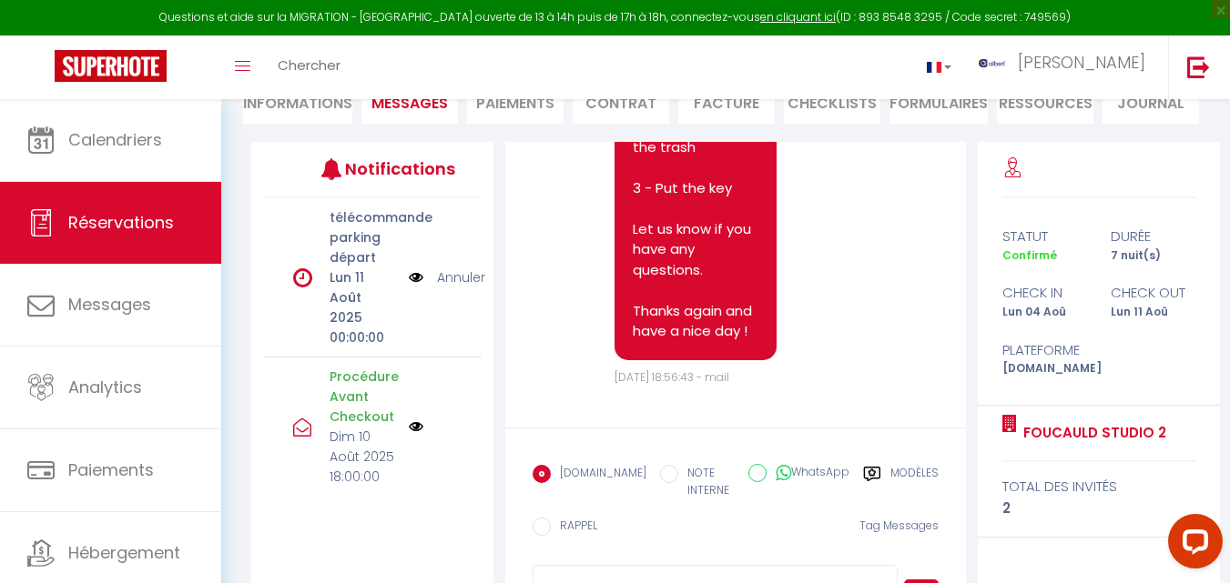
scroll to position [12415, 0]
click at [95, 211] on span "Réservations" at bounding box center [121, 222] width 106 height 23
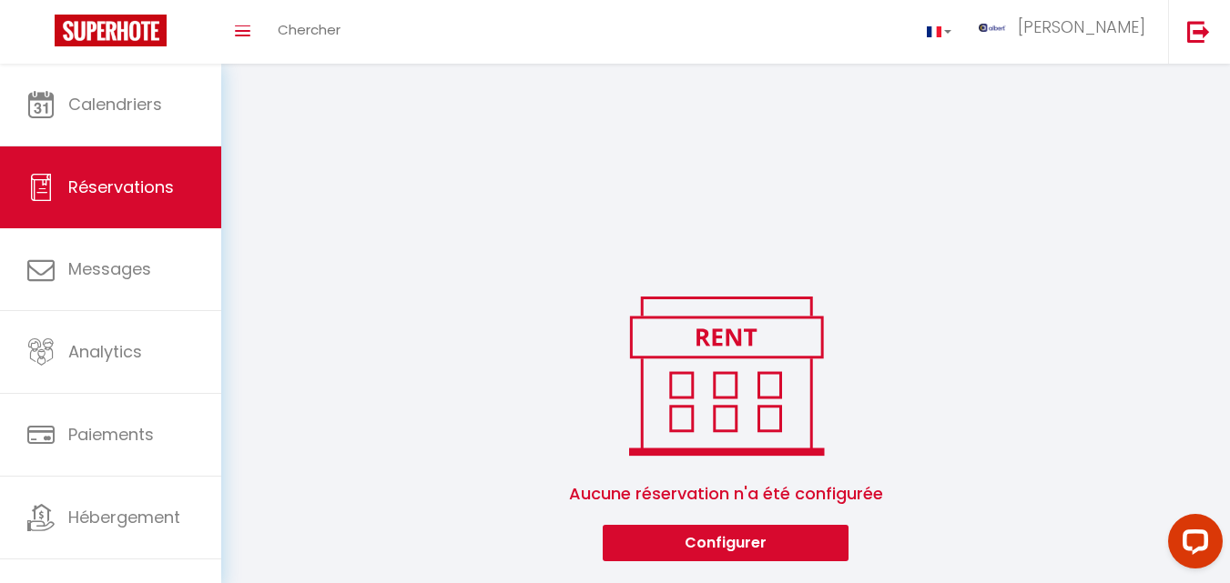
scroll to position [389, 0]
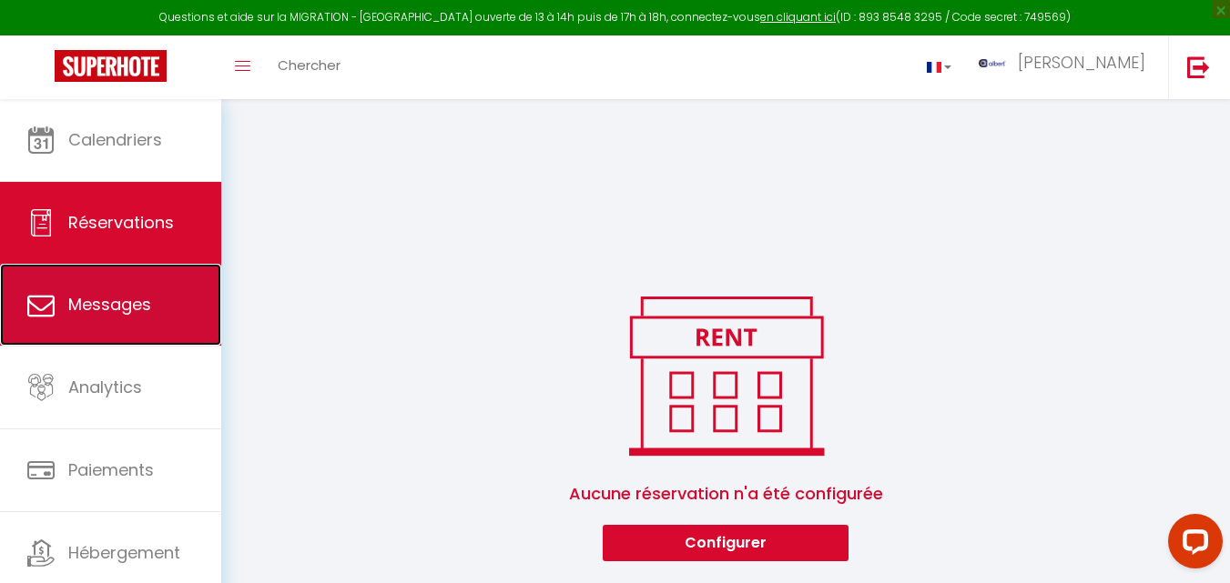
click at [178, 298] on link "Messages" at bounding box center [110, 305] width 221 height 82
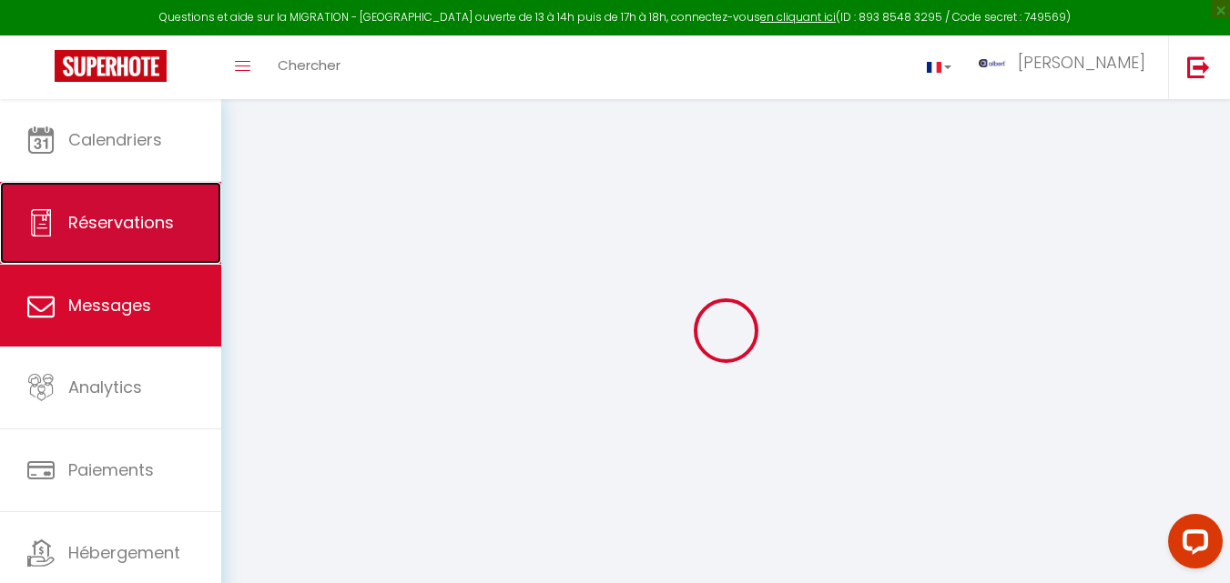
click at [157, 236] on link "Réservations" at bounding box center [110, 223] width 221 height 82
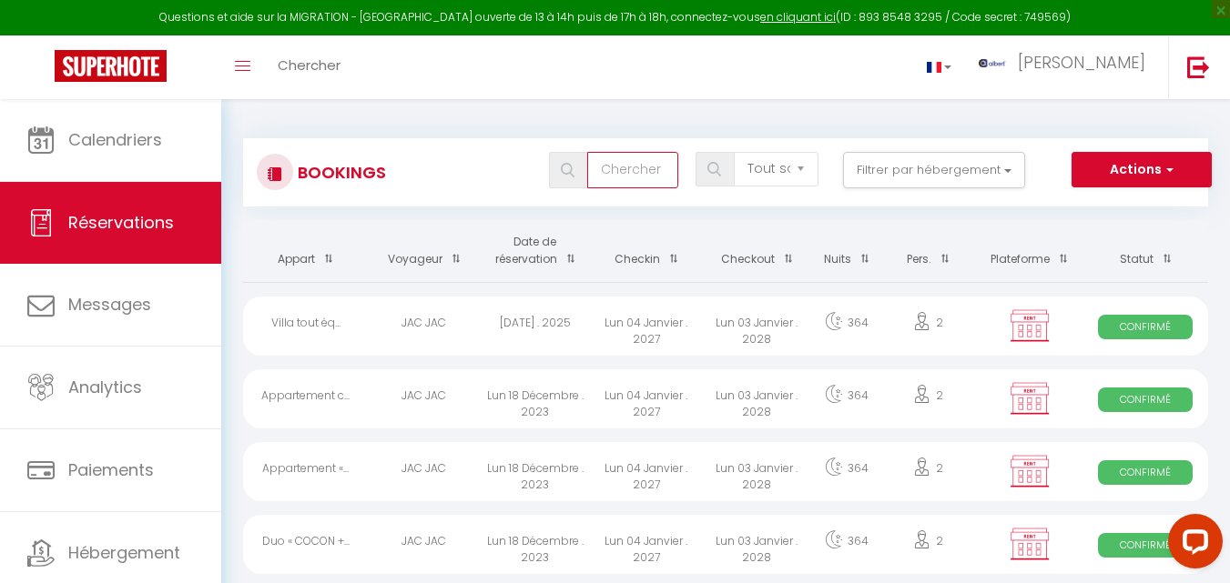
click at [624, 172] on input "text" at bounding box center [632, 170] width 91 height 36
type input "[PERSON_NAME]"
select select
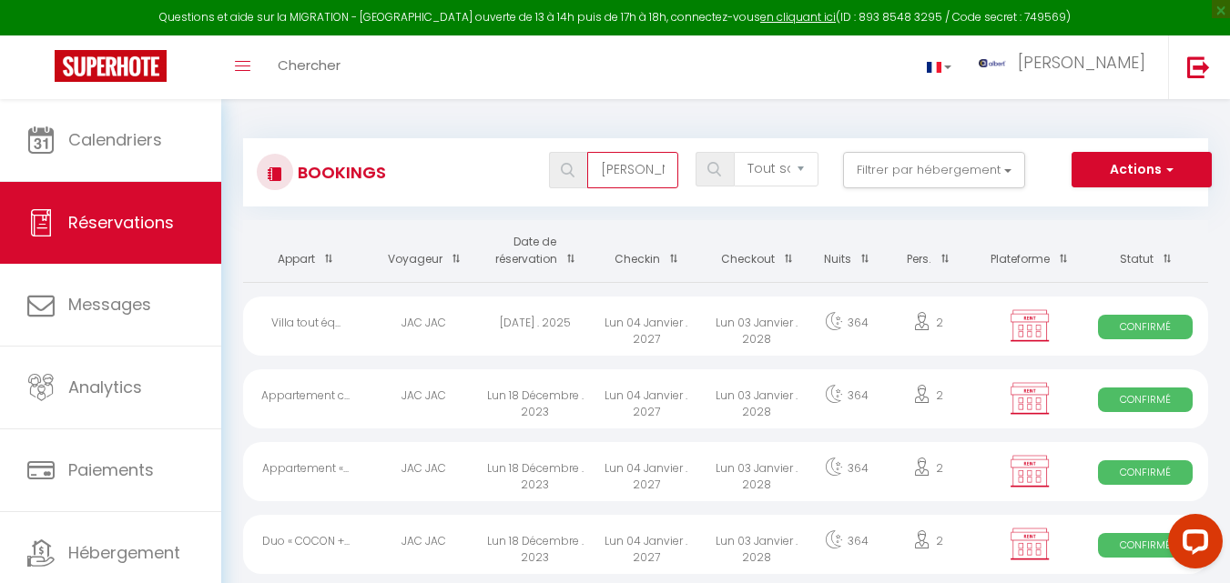
select select
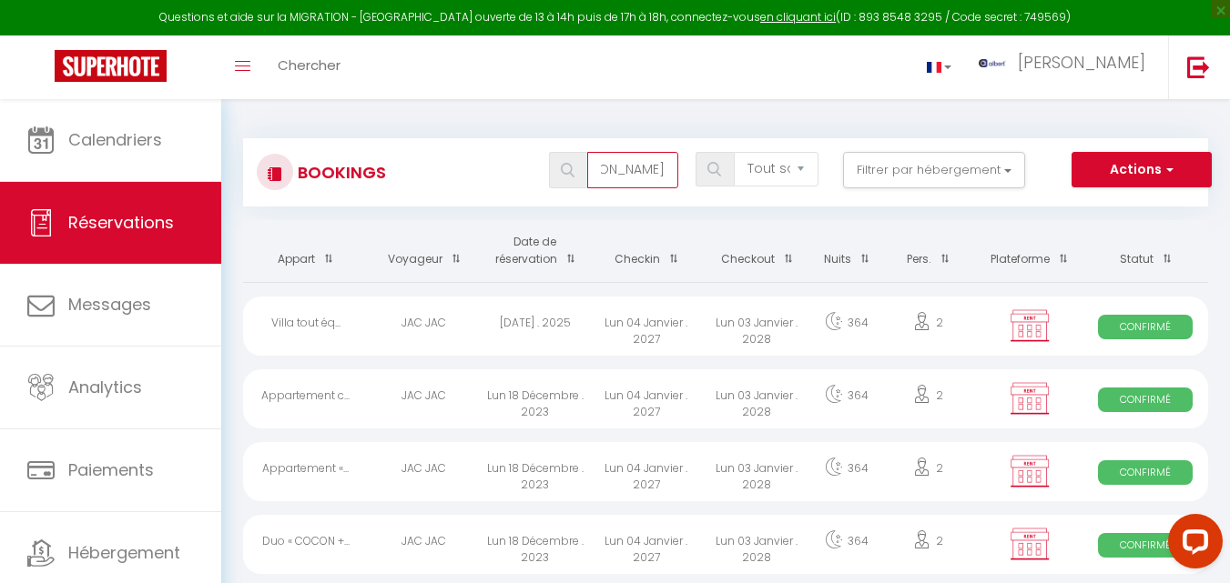
type input "[PERSON_NAME]"
click at [573, 177] on img at bounding box center [568, 170] width 14 height 15
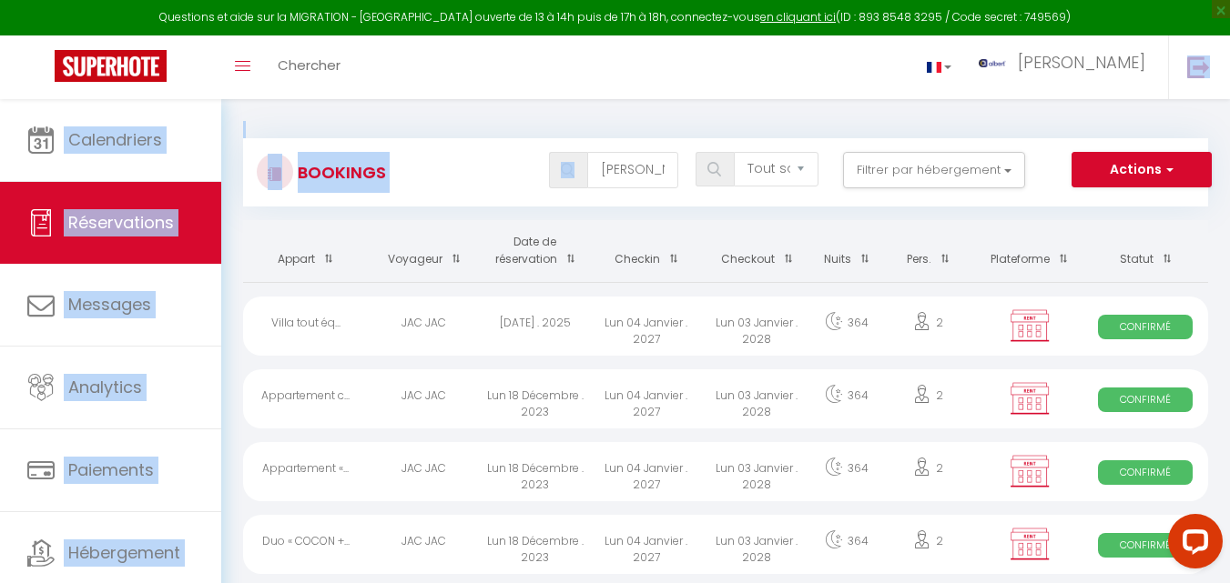
drag, startPoint x: 696, startPoint y: 142, endPoint x: 913, endPoint y: 98, distance: 221.0
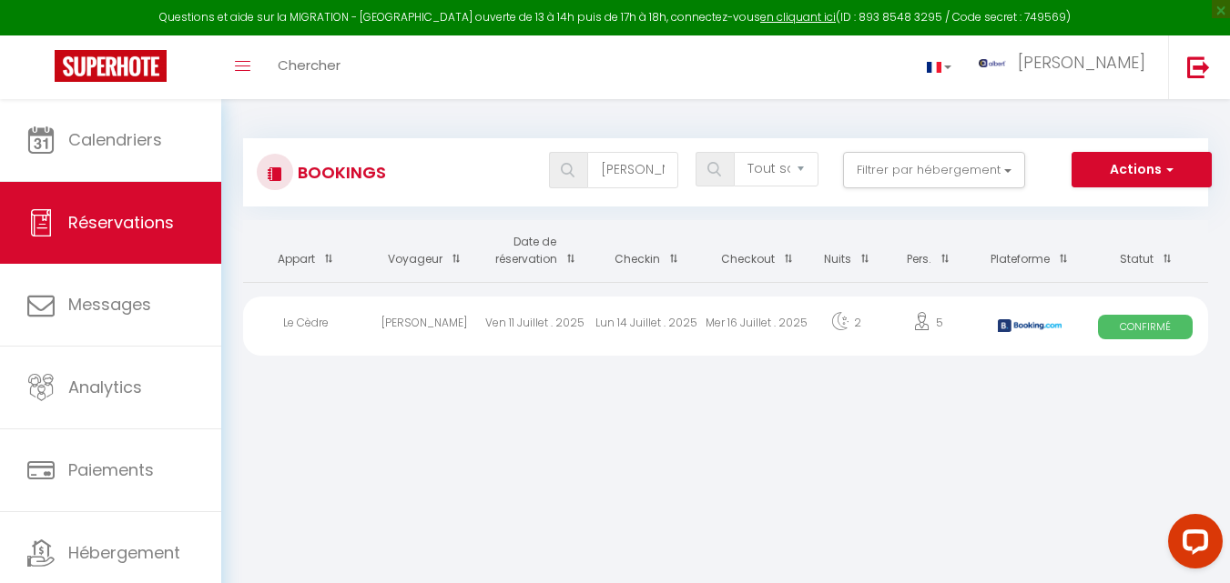
click at [657, 319] on div "Lun 14 Juillet . 2025" at bounding box center [646, 326] width 111 height 59
select select "OK"
select select "KO"
select select "0"
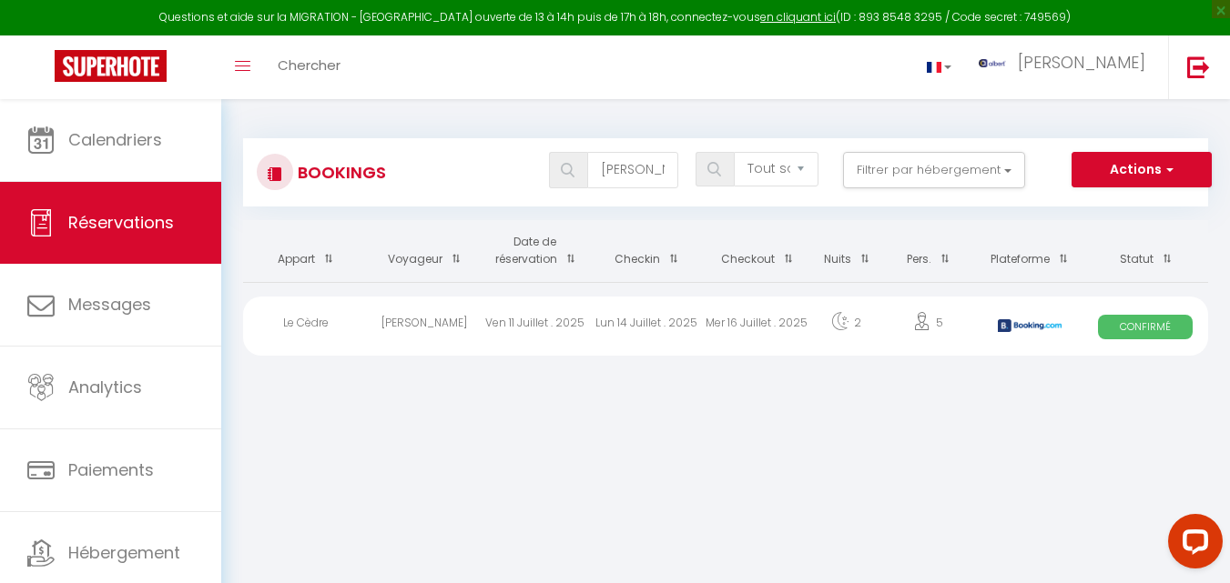
select select "1"
select select
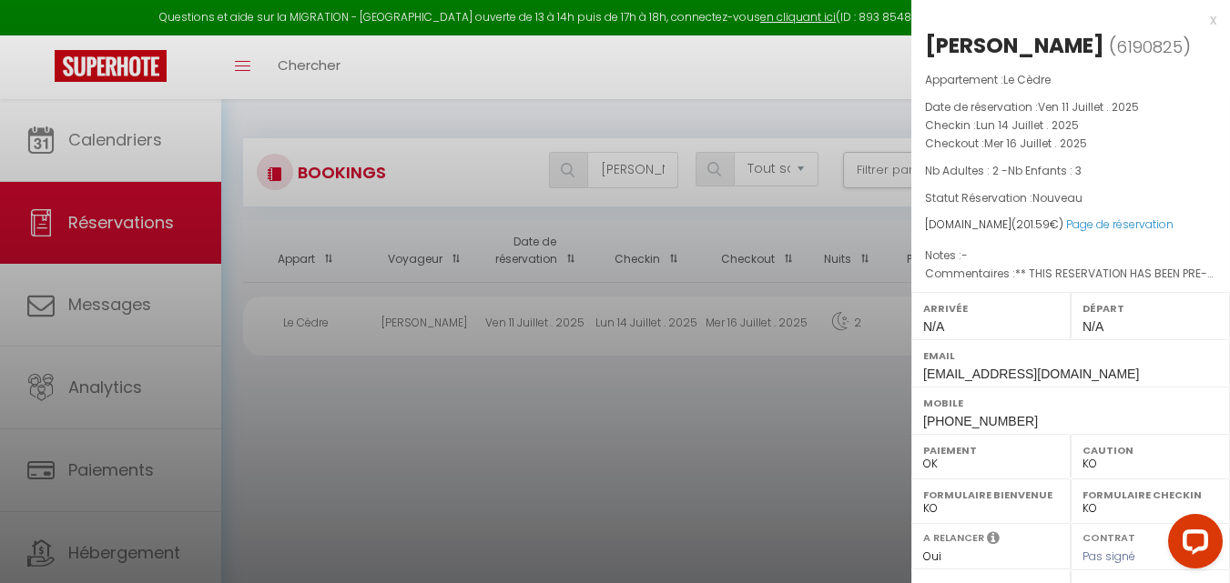
scroll to position [273, 0]
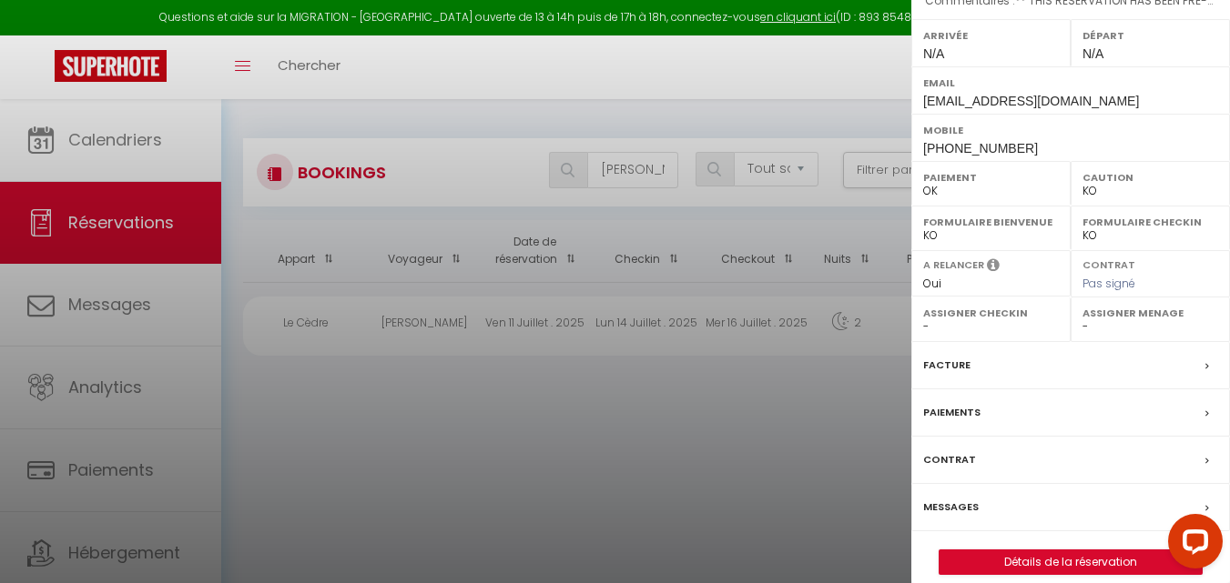
click at [989, 388] on div "Facture" at bounding box center [1070, 365] width 319 height 47
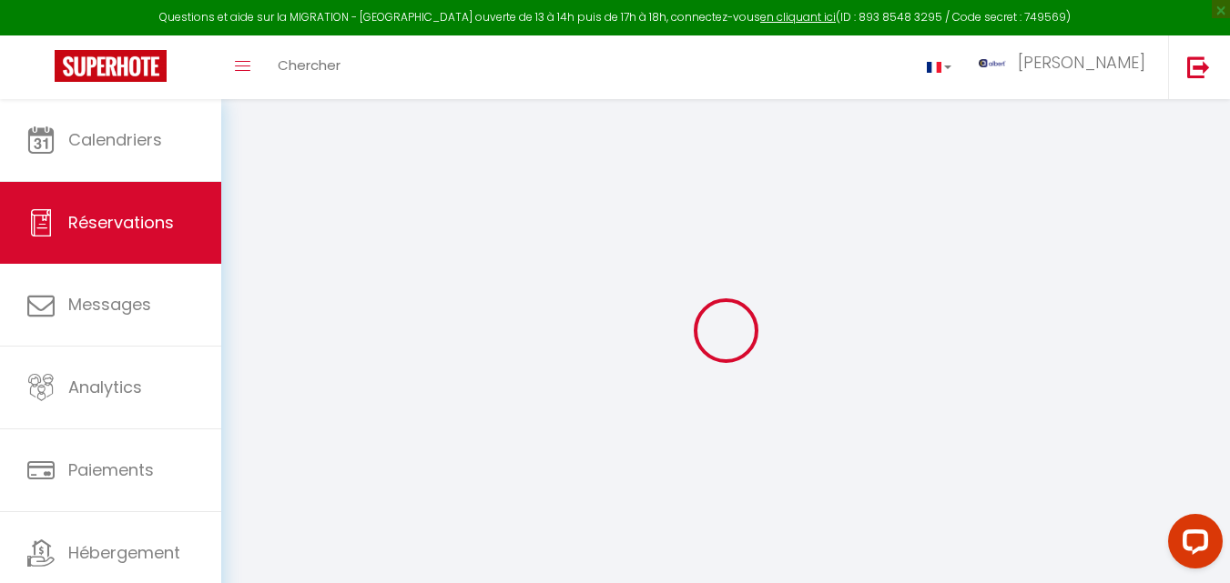
select select "cleaning"
select select "taxes"
select select
checkbox input "false"
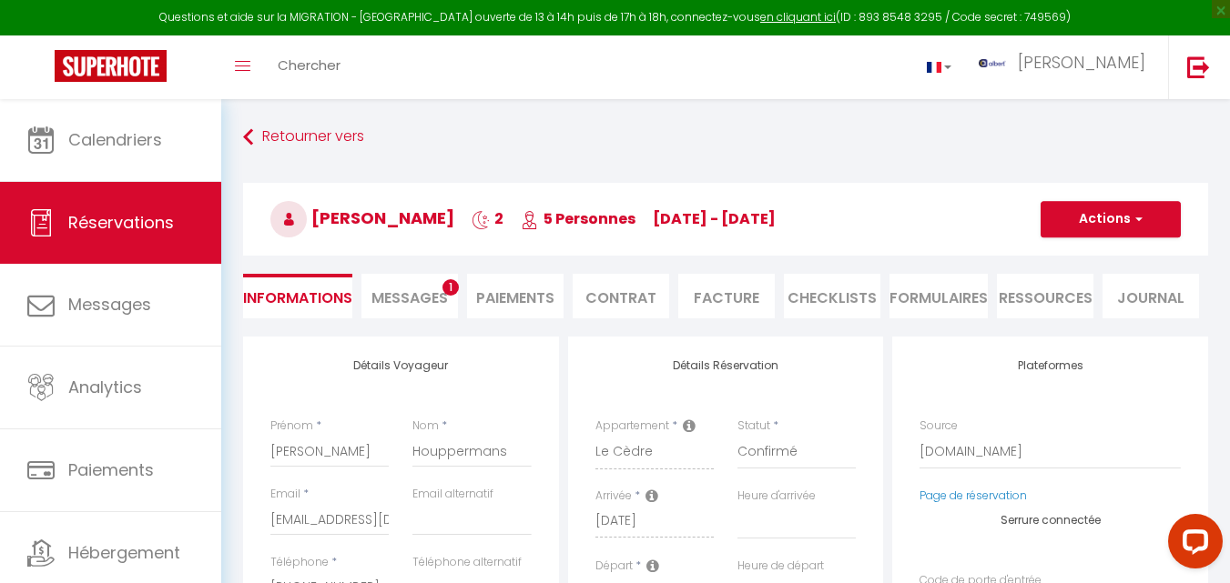
select select
checkbox input "false"
type textarea "** THIS RESERVATION HAS BEEN PRE-PAID ** Reservation has a cancellation grace p…"
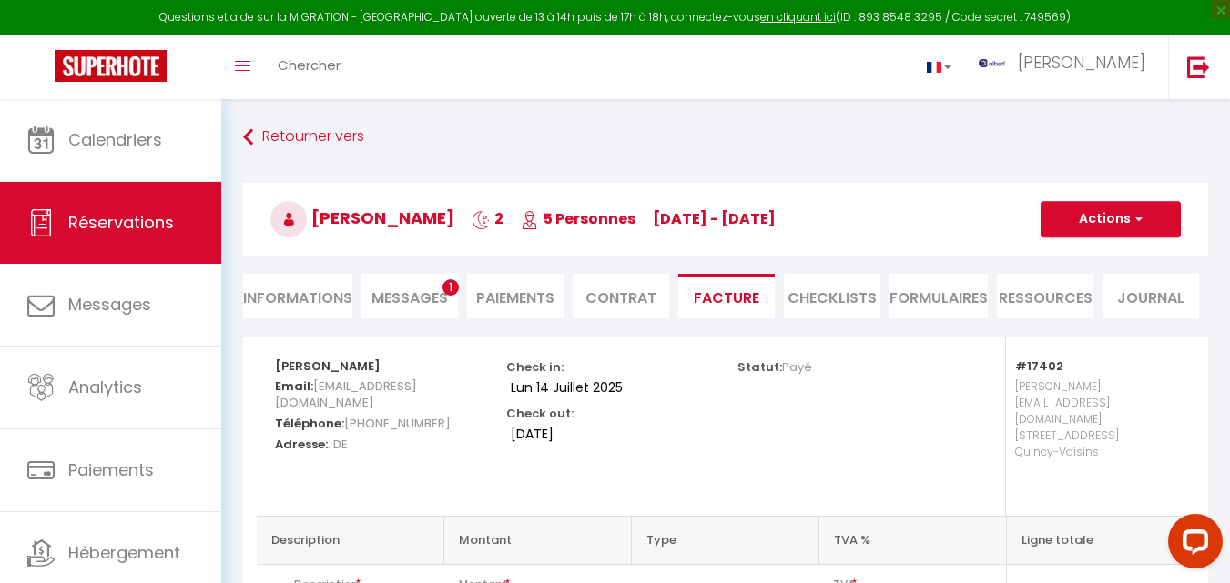
click at [410, 297] on span "Messages" at bounding box center [409, 298] width 76 height 21
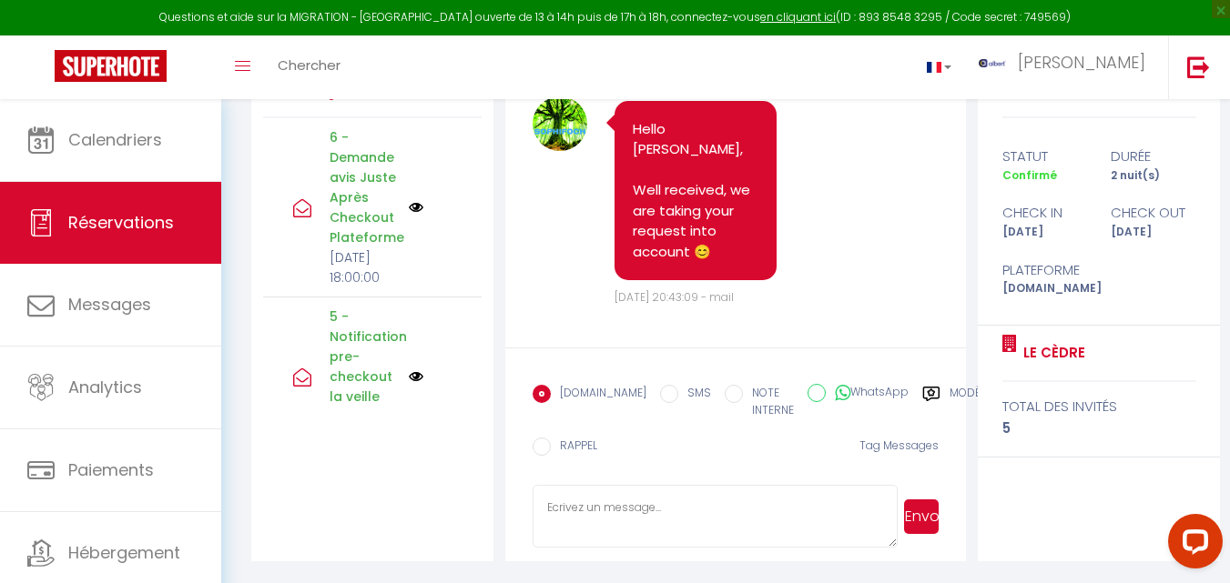
scroll to position [16492, 0]
drag, startPoint x: 748, startPoint y: 234, endPoint x: 703, endPoint y: 175, distance: 74.6
copy pre "[EMAIL_ADDRESS][DOMAIN_NAME]"
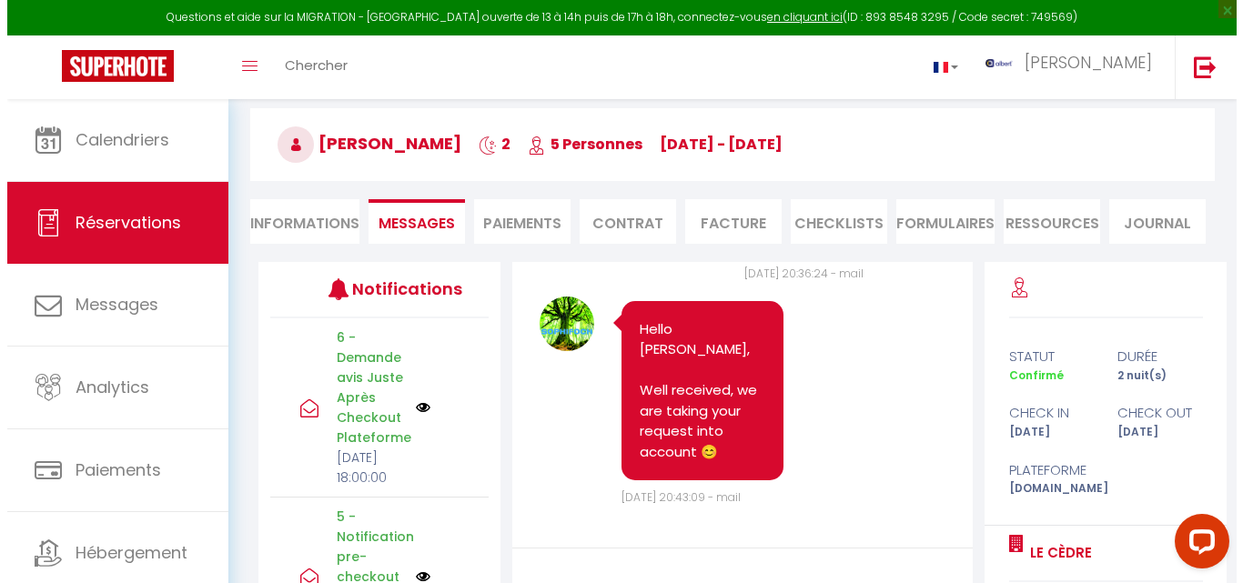
scroll to position [0, 0]
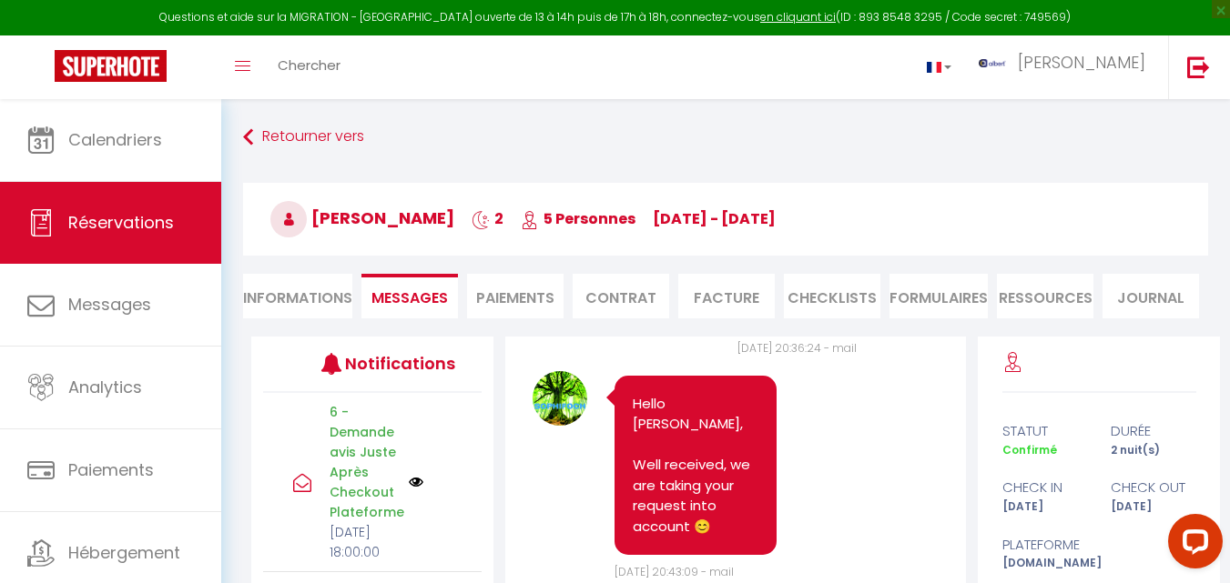
drag, startPoint x: 696, startPoint y: 292, endPoint x: 722, endPoint y: 291, distance: 25.5
click at [697, 292] on li "Facture" at bounding box center [726, 296] width 96 height 45
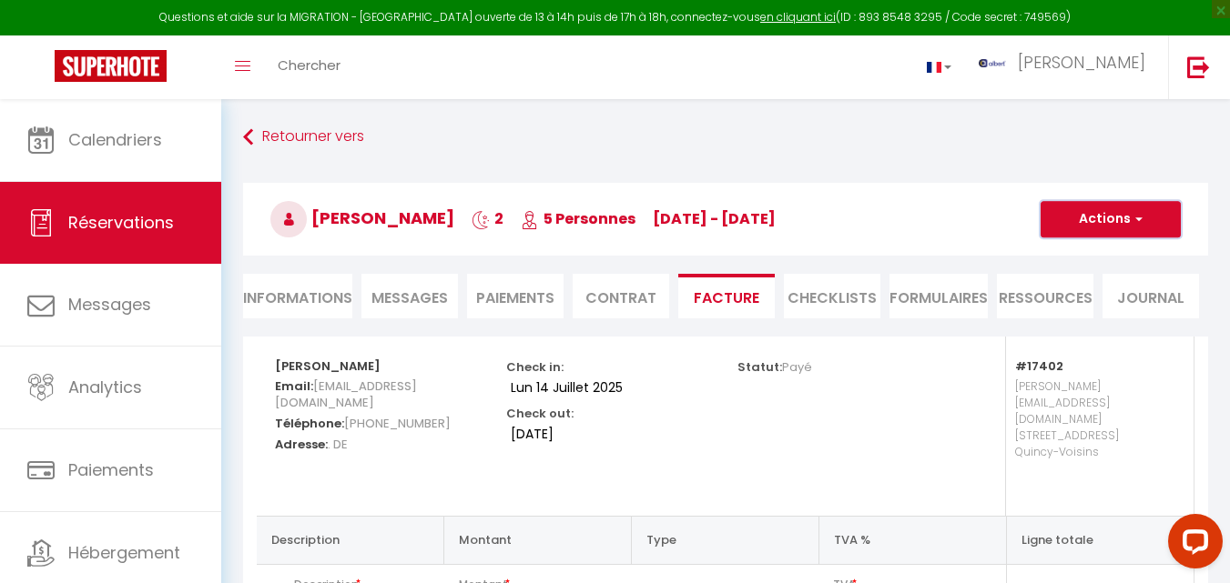
click at [1134, 208] on button "Actions" at bounding box center [1110, 219] width 140 height 36
click at [1075, 301] on link "Envoyer la facture" at bounding box center [1096, 307] width 153 height 24
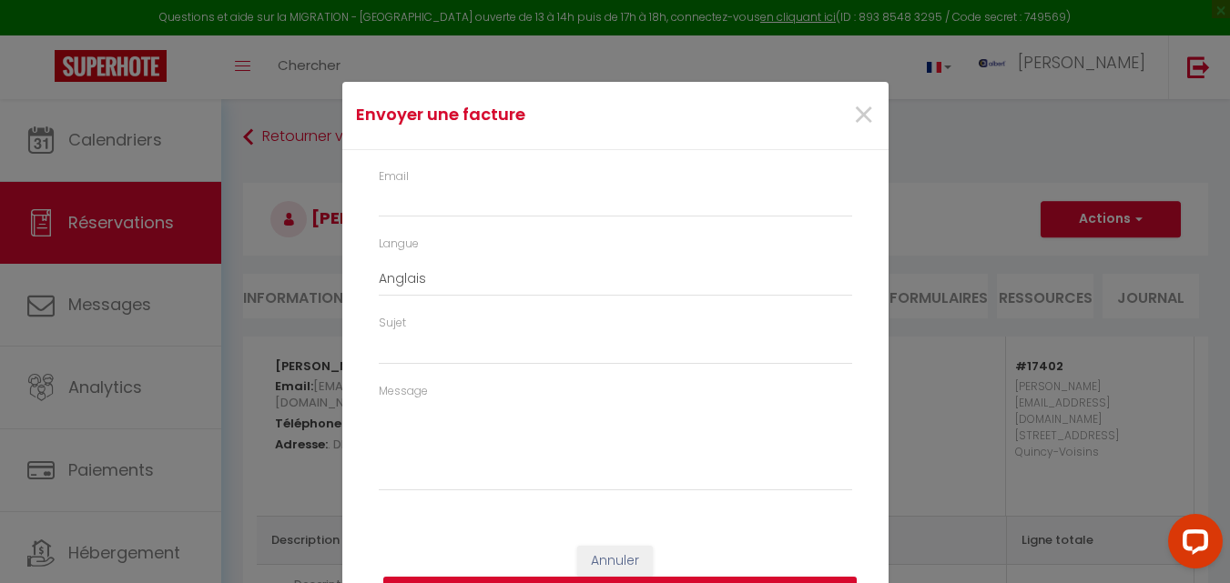
type input "[EMAIL_ADDRESS][DOMAIN_NAME]"
type input "Your invoice 6190825 - Le Cèdre"
type textarea "Hi, Here is the link to download your invoice: [URL][DOMAIN_NAME] Reservation d…"
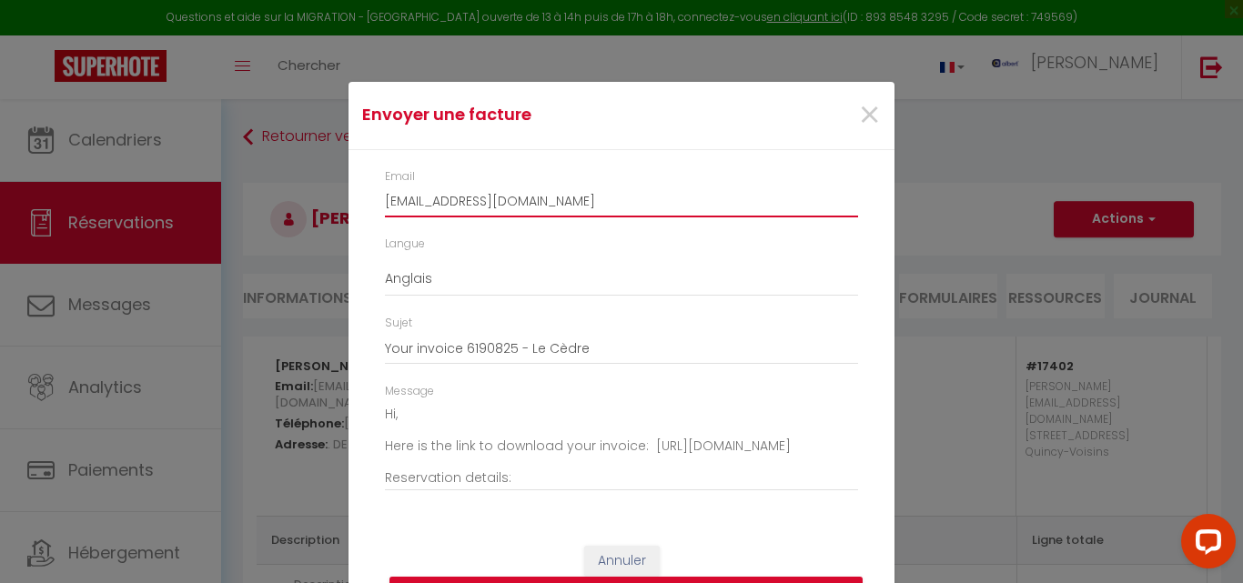
click at [545, 187] on input "[EMAIL_ADDRESS][DOMAIN_NAME]" at bounding box center [621, 201] width 473 height 33
click at [540, 195] on input "[EMAIL_ADDRESS][DOMAIN_NAME]" at bounding box center [621, 201] width 473 height 33
paste input "arc.houppermans@discountretailconsult"
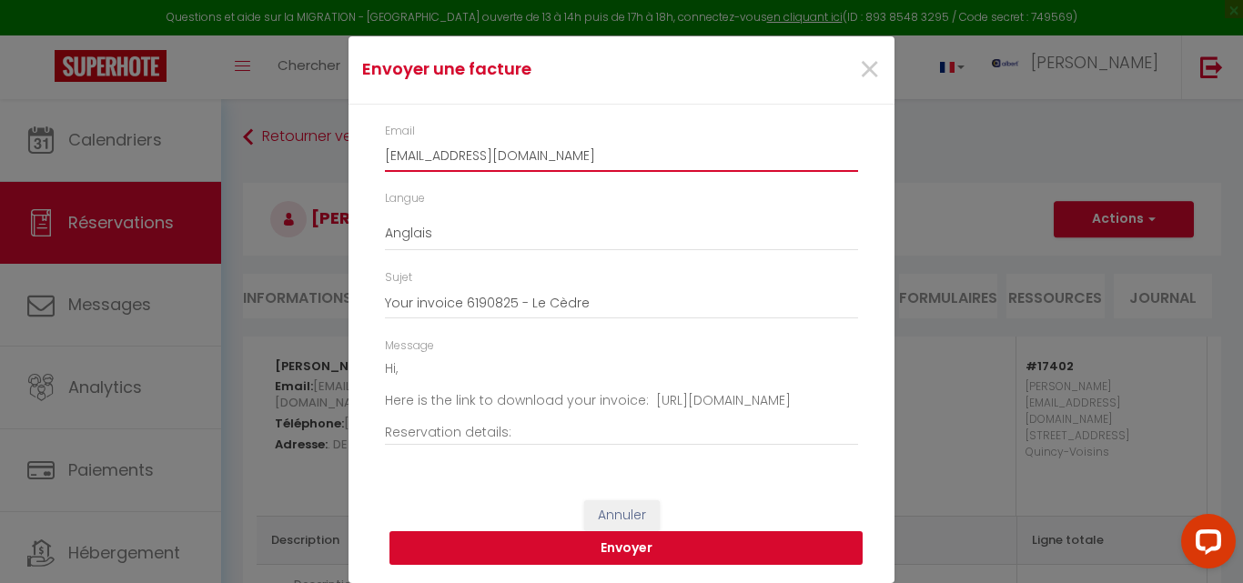
type input "[EMAIL_ADDRESS][DOMAIN_NAME]"
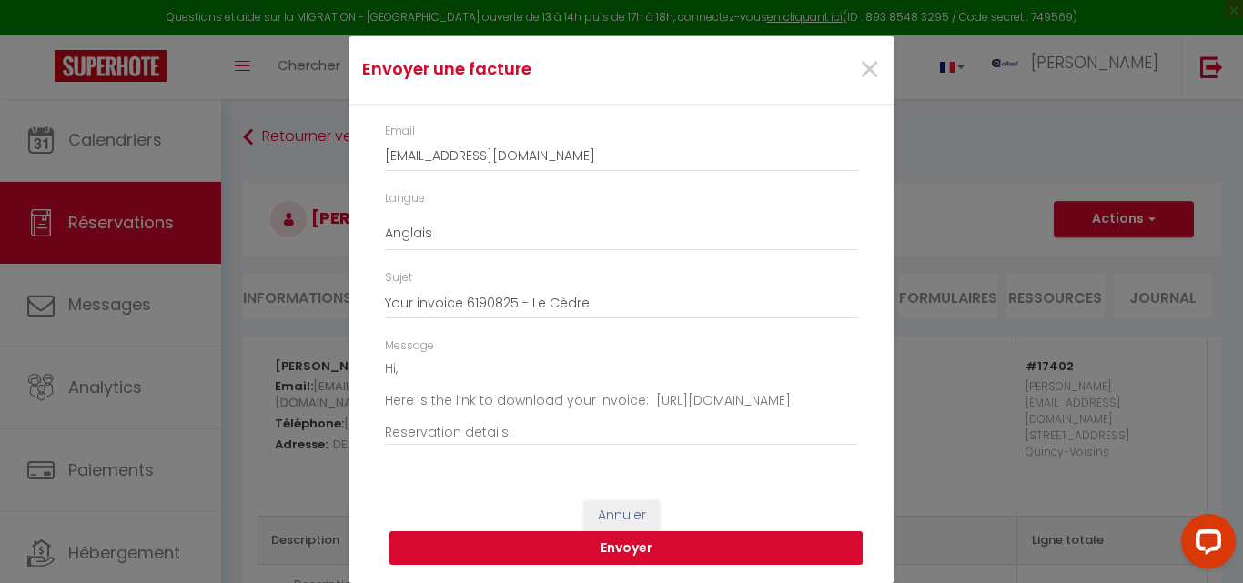
click at [662, 545] on button "Envoyer" at bounding box center [626, 549] width 473 height 35
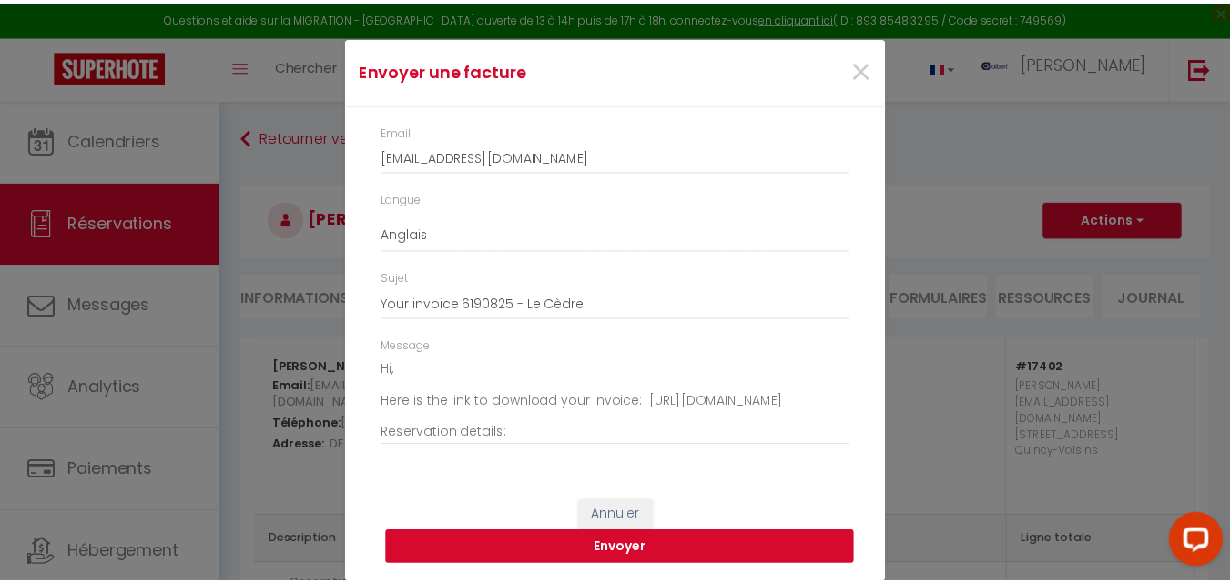
scroll to position [23, 0]
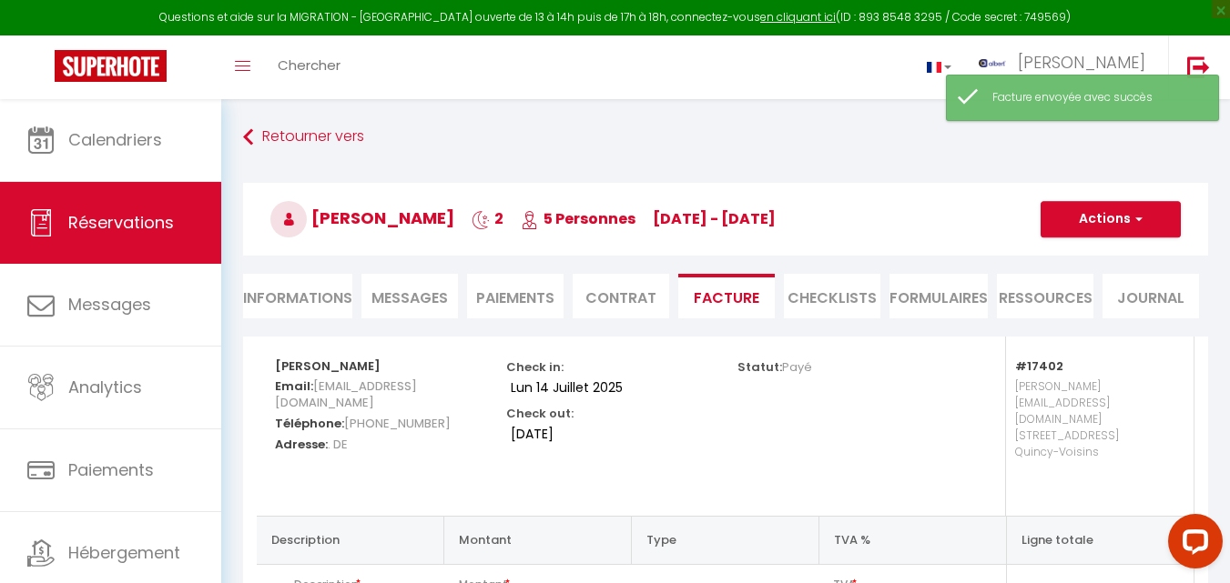
click at [442, 303] on span "Messages" at bounding box center [409, 298] width 76 height 21
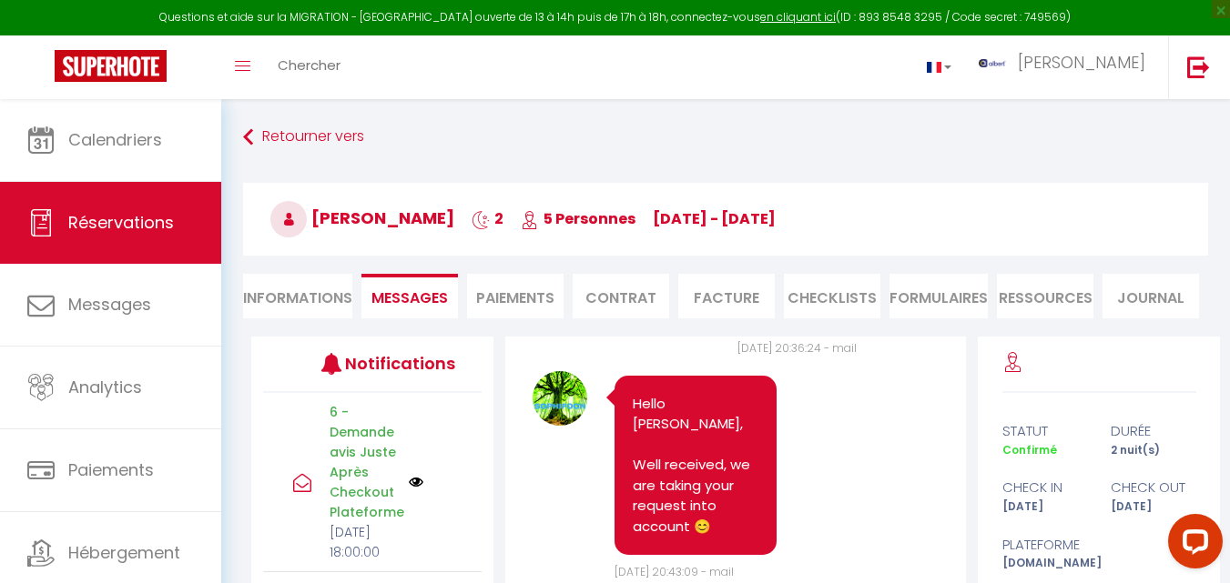
scroll to position [91, 0]
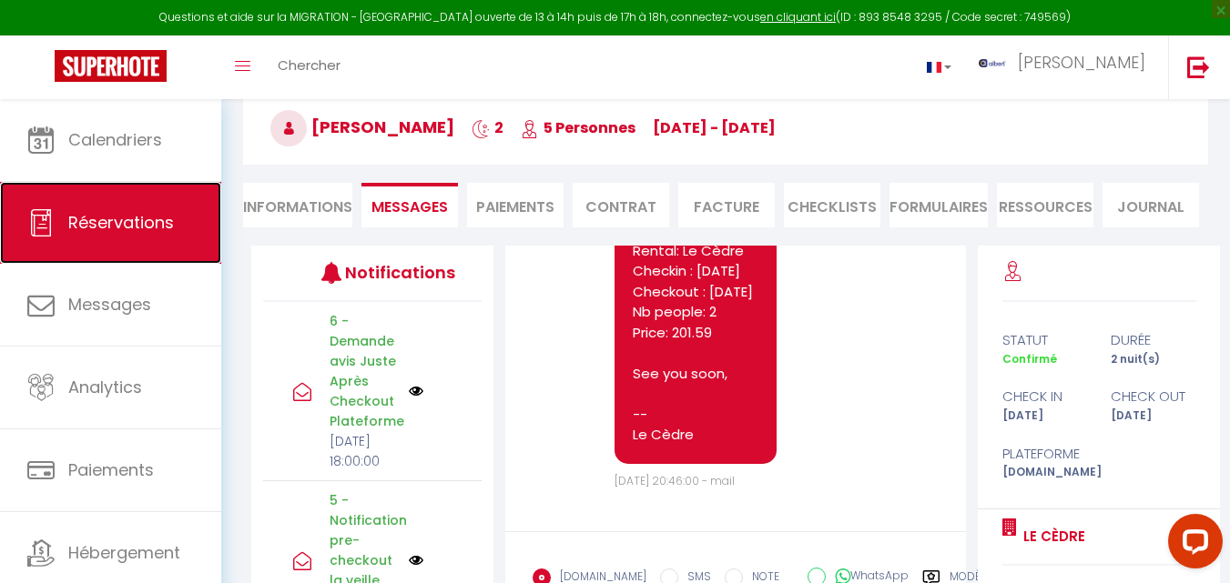
click at [113, 235] on link "Réservations" at bounding box center [110, 223] width 221 height 82
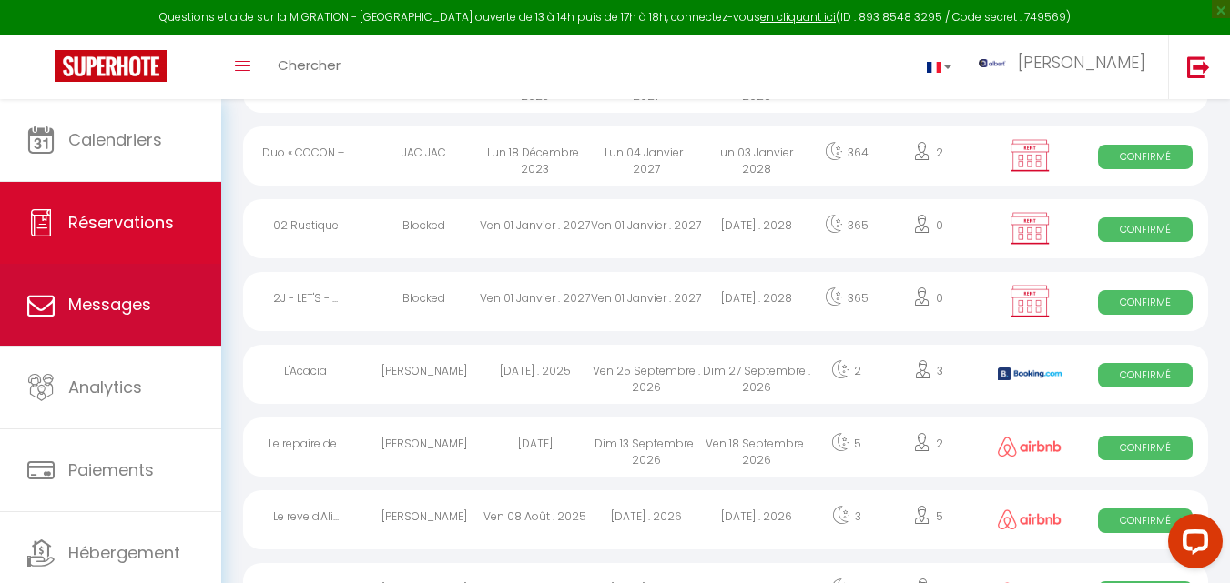
scroll to position [1063, 0]
